Goal: Task Accomplishment & Management: Use online tool/utility

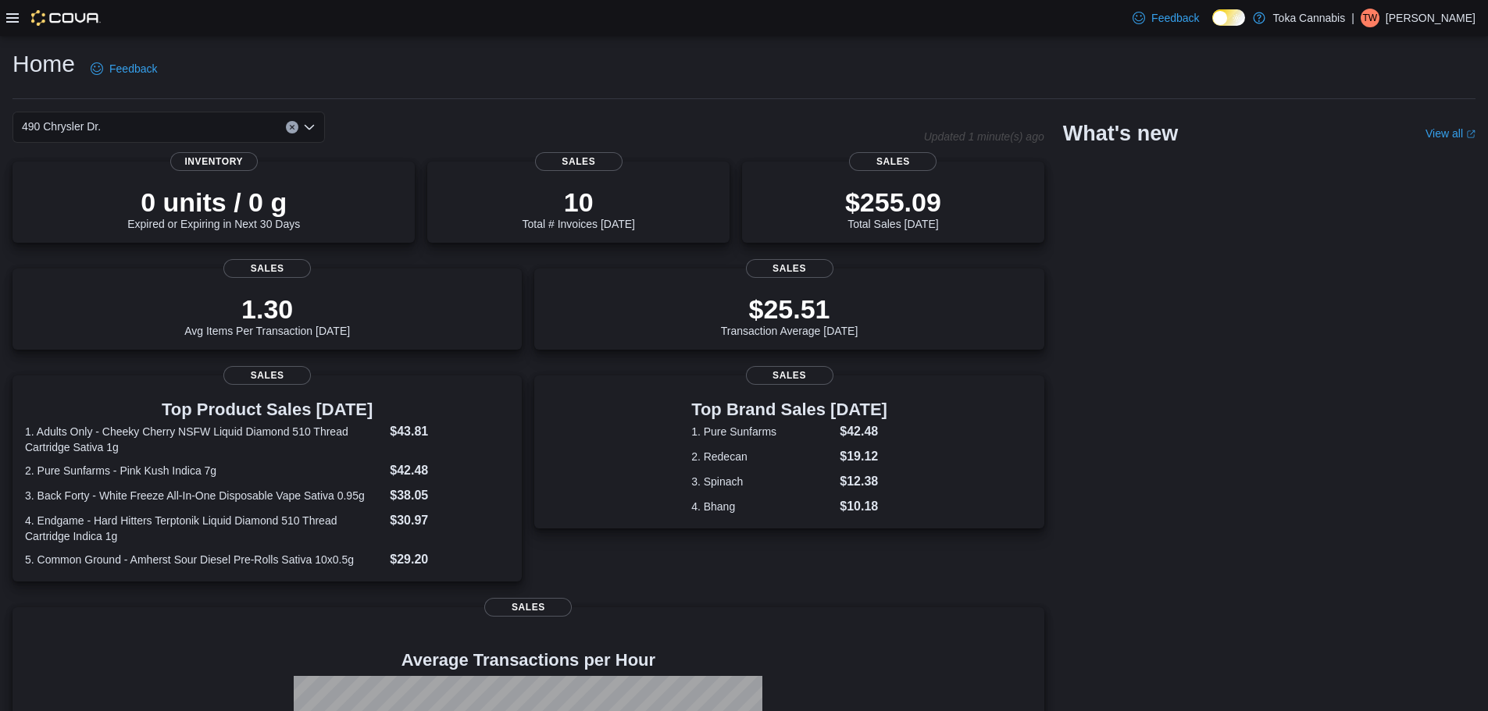
click at [9, 18] on icon at bounding box center [12, 17] width 12 height 9
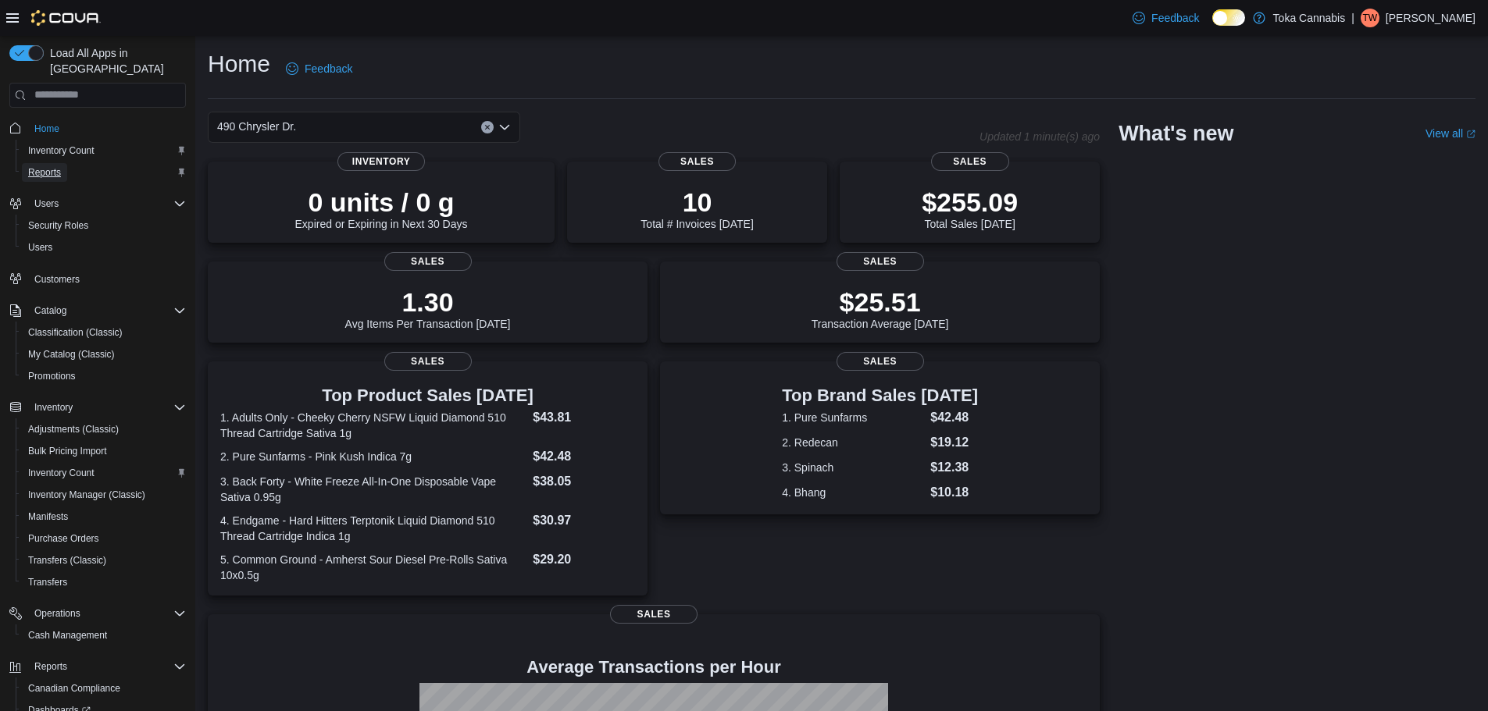
click at [62, 163] on link "Reports" at bounding box center [44, 172] width 45 height 19
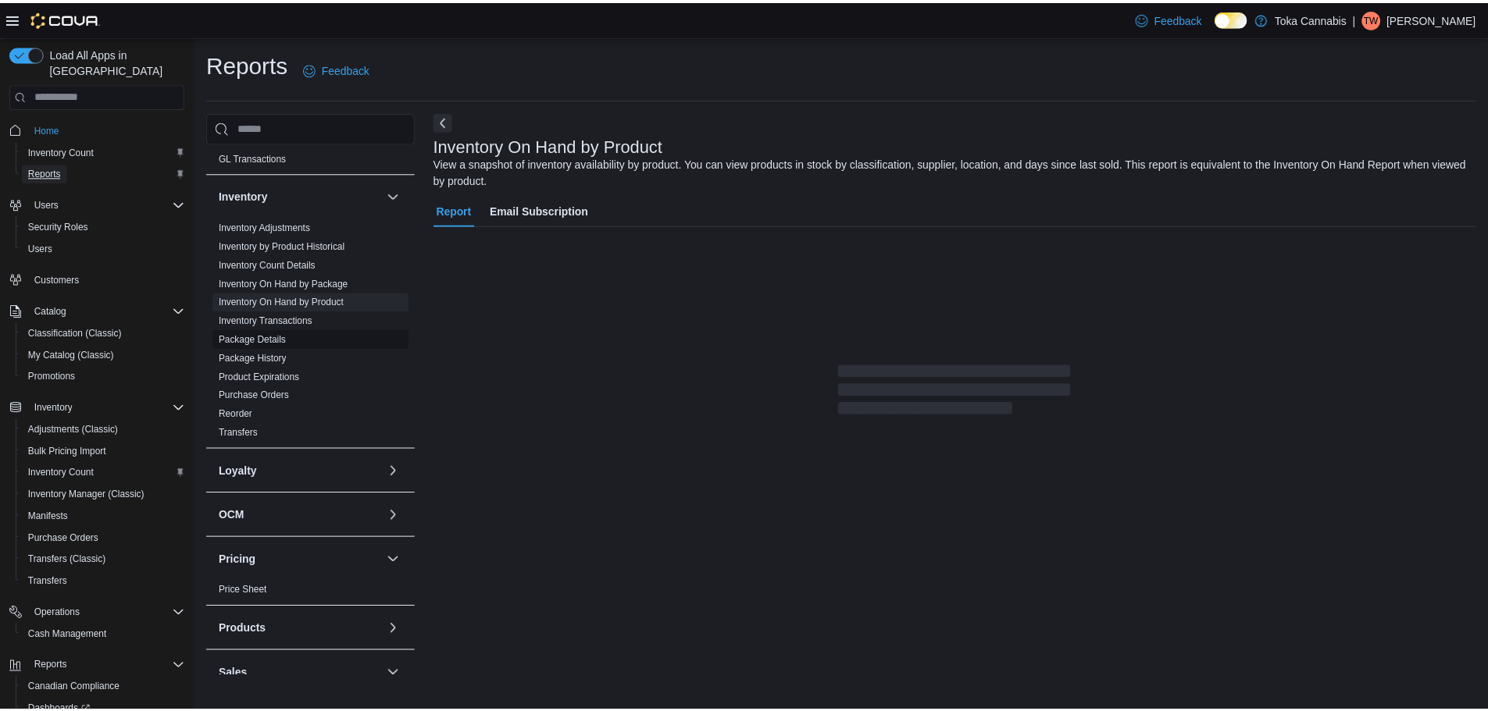
scroll to position [312, 0]
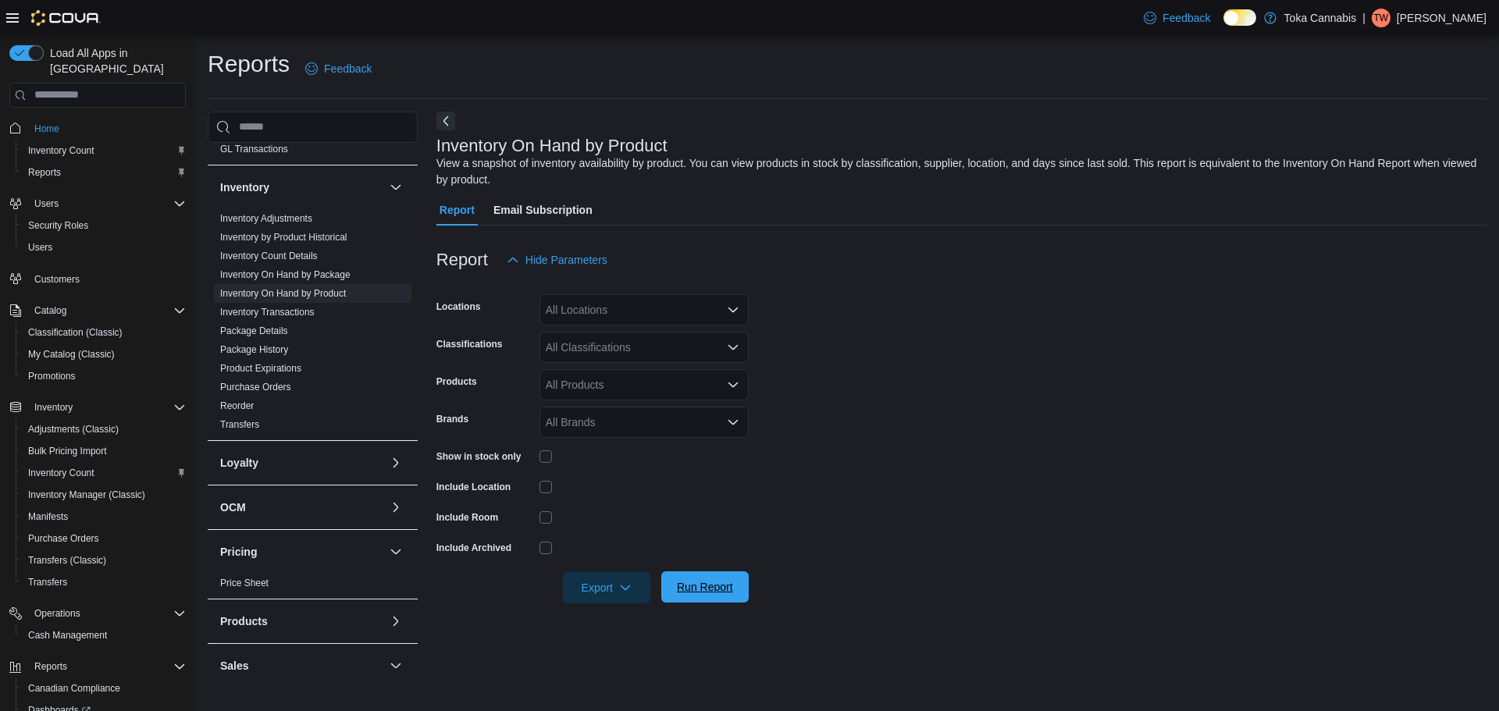
click at [714, 588] on span "Run Report" at bounding box center [705, 587] width 56 height 16
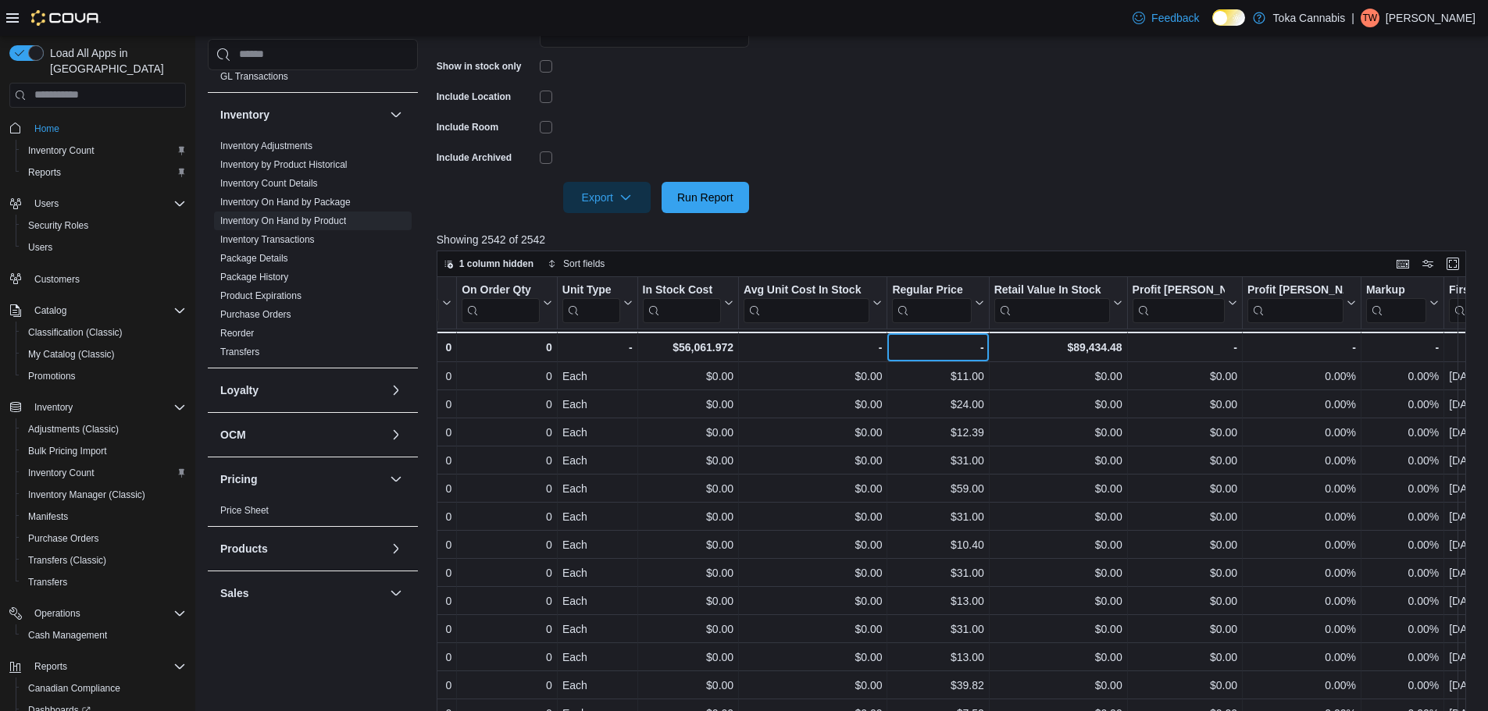
scroll to position [78, 0]
